Goal: Complete application form

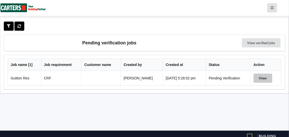
click at [266, 76] on button "View" at bounding box center [262, 77] width 19 height 9
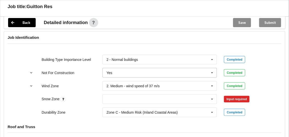
scroll to position [207, 0]
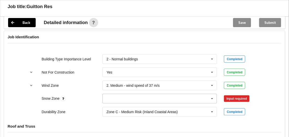
click at [212, 98] on icon at bounding box center [212, 98] width 8 height 9
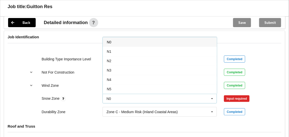
click at [123, 40] on div "N0" at bounding box center [160, 41] width 114 height 9
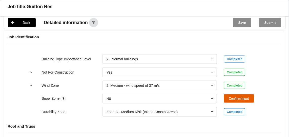
click at [241, 95] on button "Confirm input" at bounding box center [239, 98] width 30 height 8
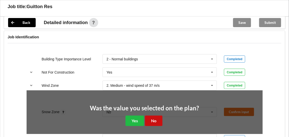
click at [150, 118] on button "No" at bounding box center [153, 120] width 17 height 10
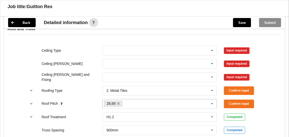
scroll to position [276, 0]
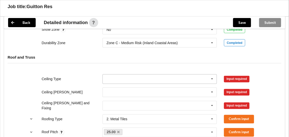
click at [209, 75] on icon at bounding box center [212, 78] width 8 height 9
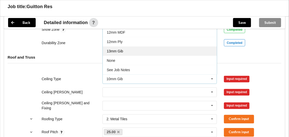
click at [122, 49] on span "13mm Gib" at bounding box center [115, 51] width 16 height 4
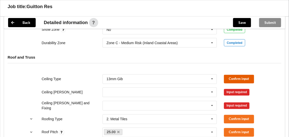
click at [234, 75] on button "Confirm input" at bounding box center [239, 79] width 30 height 8
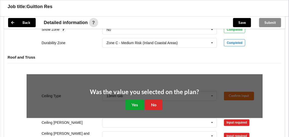
click at [137, 101] on button "Yes" at bounding box center [134, 104] width 18 height 10
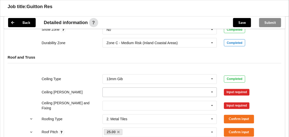
click at [213, 89] on icon at bounding box center [212, 91] width 8 height 9
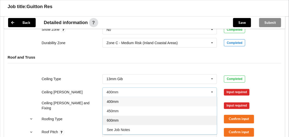
drag, startPoint x: 119, startPoint y: 116, endPoint x: 140, endPoint y: 110, distance: 22.4
click at [119, 116] on div "600mm" at bounding box center [160, 119] width 114 height 9
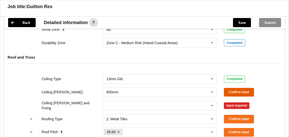
click at [236, 91] on button "Confirm input" at bounding box center [239, 92] width 30 height 8
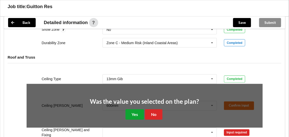
click at [136, 110] on button "Yes" at bounding box center [134, 114] width 18 height 10
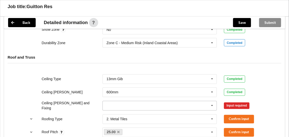
click at [211, 102] on icon at bounding box center [212, 105] width 8 height 9
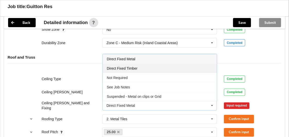
click at [130, 66] on span "Direct Fixed Timber" at bounding box center [122, 68] width 31 height 4
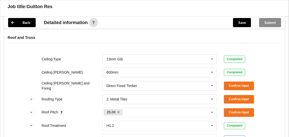
scroll to position [322, 0]
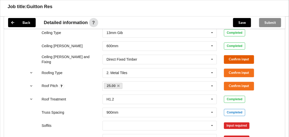
click at [228, 55] on button "Confirm input" at bounding box center [239, 59] width 30 height 8
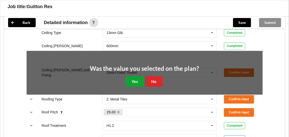
click at [130, 79] on button "Yes" at bounding box center [134, 81] width 18 height 10
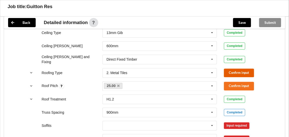
click at [238, 69] on button "Confirm input" at bounding box center [239, 73] width 30 height 8
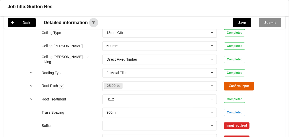
click at [240, 83] on button "Confirm input" at bounding box center [239, 86] width 30 height 8
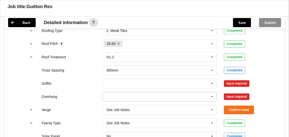
scroll to position [368, 0]
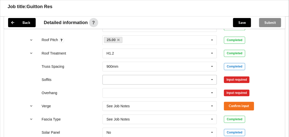
click at [213, 77] on icon at bounding box center [212, 79] width 8 height 9
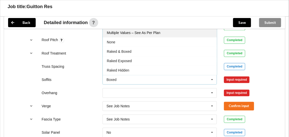
click at [155, 31] on span "Multiple Values – See As Per Plan" at bounding box center [133, 33] width 53 height 4
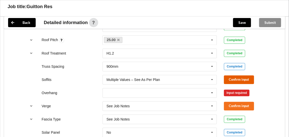
click at [230, 78] on button "Confirm input" at bounding box center [239, 79] width 30 height 8
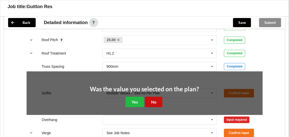
click at [151, 99] on button "No" at bounding box center [153, 101] width 17 height 10
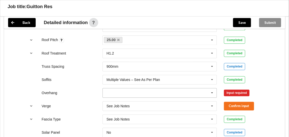
click at [211, 91] on icon at bounding box center [212, 92] width 8 height 9
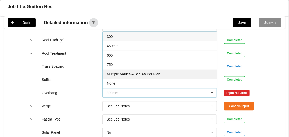
click at [161, 70] on div "Multiple Values – See As Per Plan" at bounding box center [160, 73] width 114 height 9
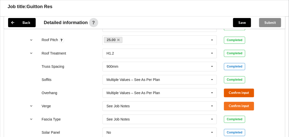
click at [231, 90] on button "Confirm input" at bounding box center [239, 92] width 30 height 8
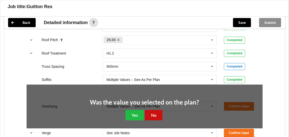
click at [151, 113] on button "No" at bounding box center [153, 114] width 17 height 10
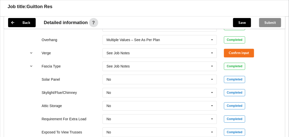
scroll to position [414, 0]
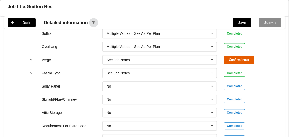
click at [234, 57] on button "Confirm input" at bounding box center [239, 59] width 30 height 8
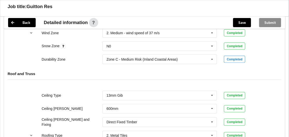
scroll to position [121, 0]
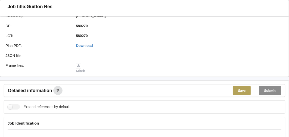
click at [244, 88] on button "Save" at bounding box center [242, 90] width 18 height 9
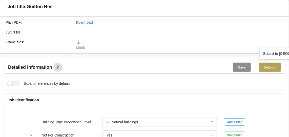
click at [268, 62] on button "Submit" at bounding box center [270, 66] width 22 height 9
